Goal: Task Accomplishment & Management: Use online tool/utility

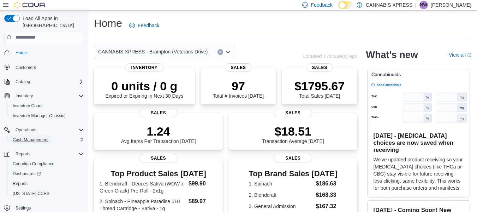
click at [51, 135] on link "Cash Management" at bounding box center [30, 139] width 41 height 8
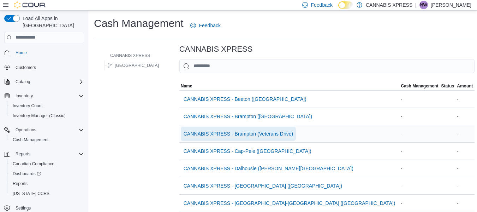
click at [255, 138] on span "CANNABIS XPRESS - Brampton (Veterans Drive)" at bounding box center [239, 134] width 110 height 14
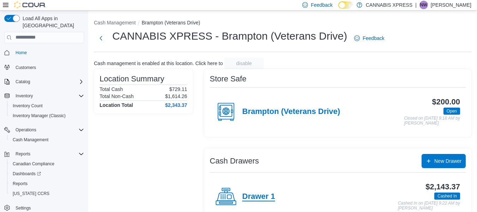
click at [258, 195] on h4 "Drawer 1" at bounding box center [258, 196] width 33 height 9
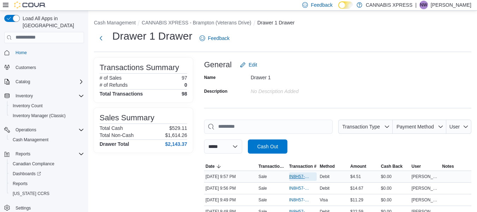
click at [297, 176] on span "IN8H57-751409" at bounding box center [299, 177] width 21 height 6
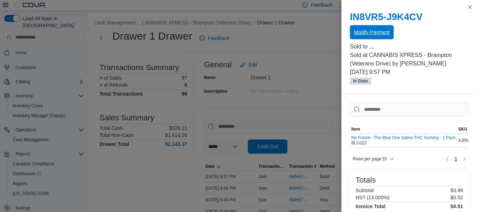
click at [377, 31] on span "Modify Payment" at bounding box center [371, 32] width 35 height 7
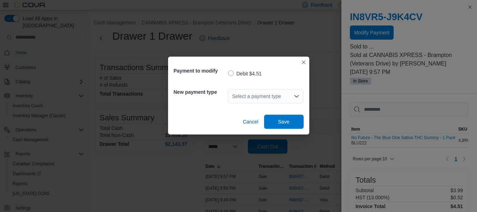
click at [262, 97] on div "Select a payment type" at bounding box center [266, 96] width 76 height 14
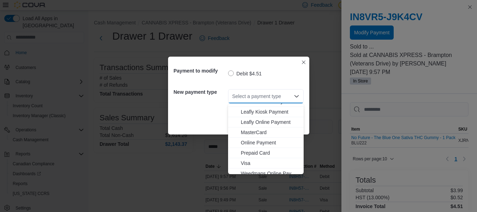
scroll to position [73, 0]
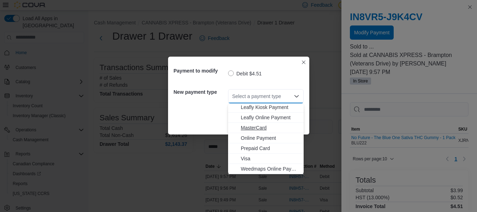
click at [262, 126] on span "MasterCard" at bounding box center [270, 127] width 59 height 7
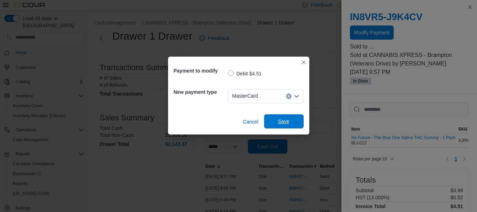
click at [278, 122] on span "Save" at bounding box center [283, 121] width 11 height 7
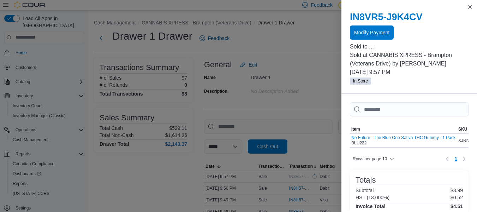
scroll to position [0, 0]
